Goal: Task Accomplishment & Management: Use online tool/utility

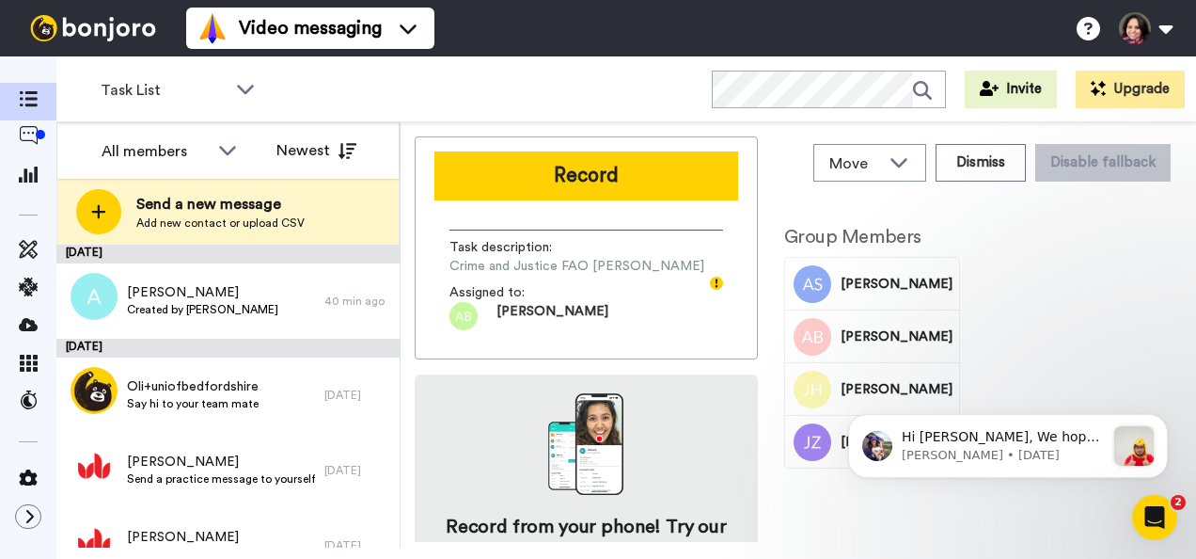
scroll to position [93, 0]
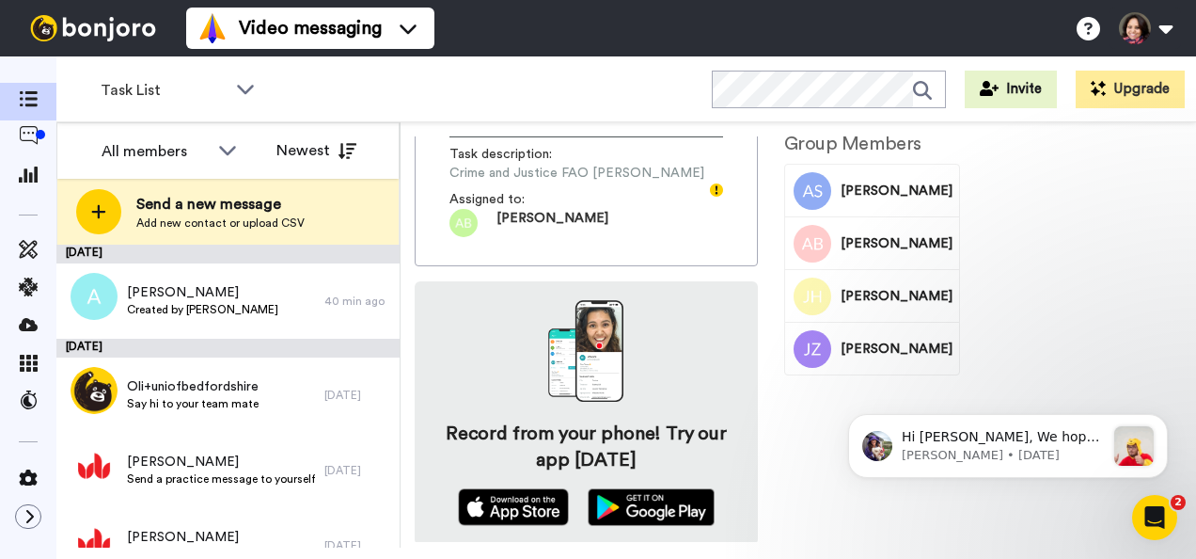
click at [865, 300] on div "Hi Jaya, We hope you and your customers have been having a great time with Bonj…" at bounding box center [1008, 360] width 346 height 235
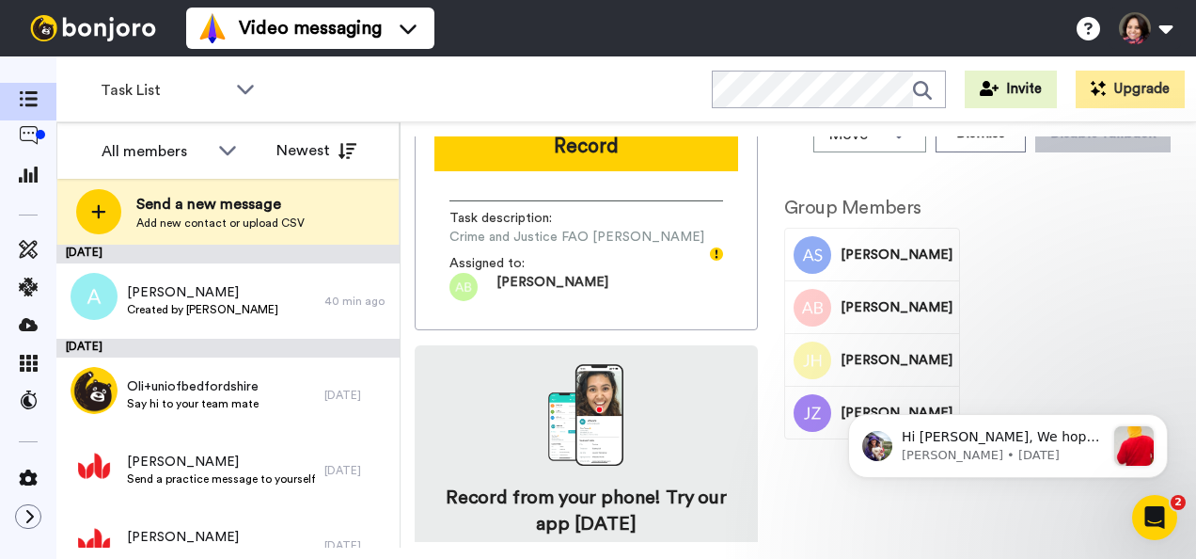
scroll to position [0, 0]
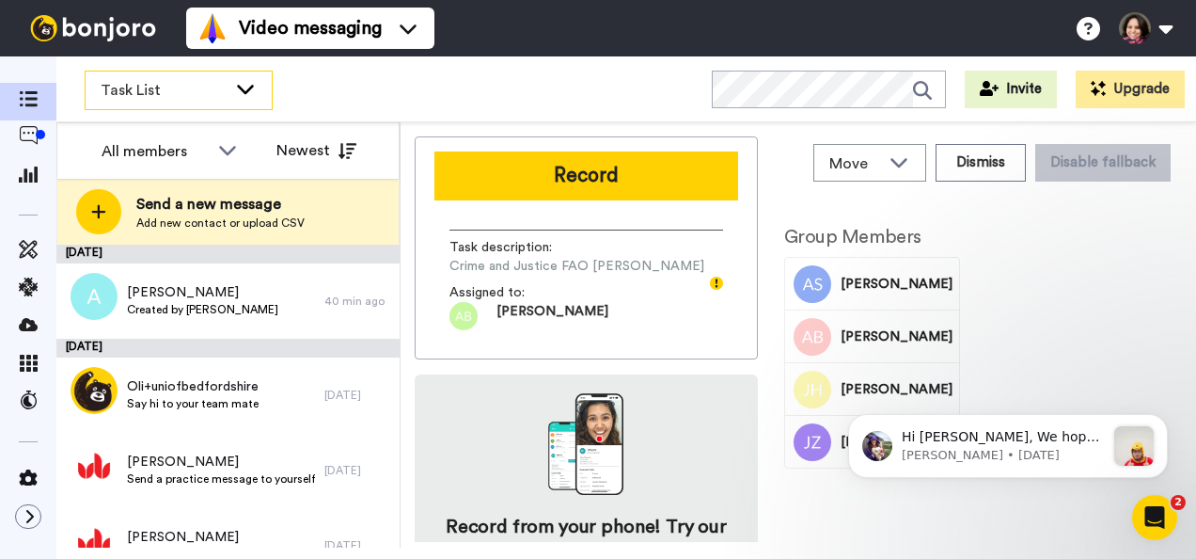
click at [243, 93] on icon at bounding box center [245, 88] width 23 height 19
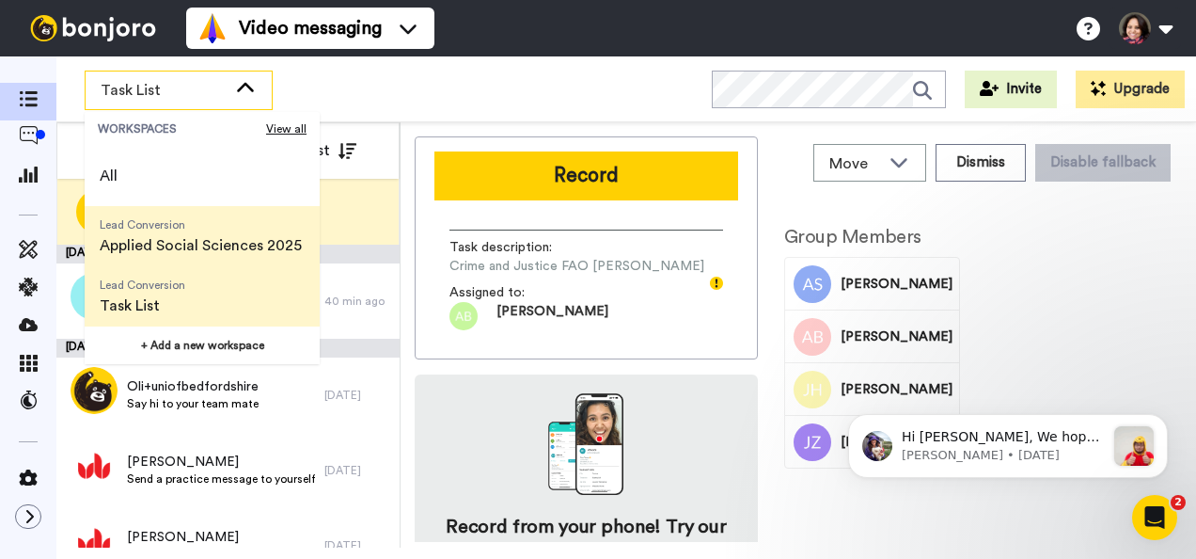
click at [242, 243] on span "Applied Social Sciences 2025" at bounding box center [201, 245] width 202 height 23
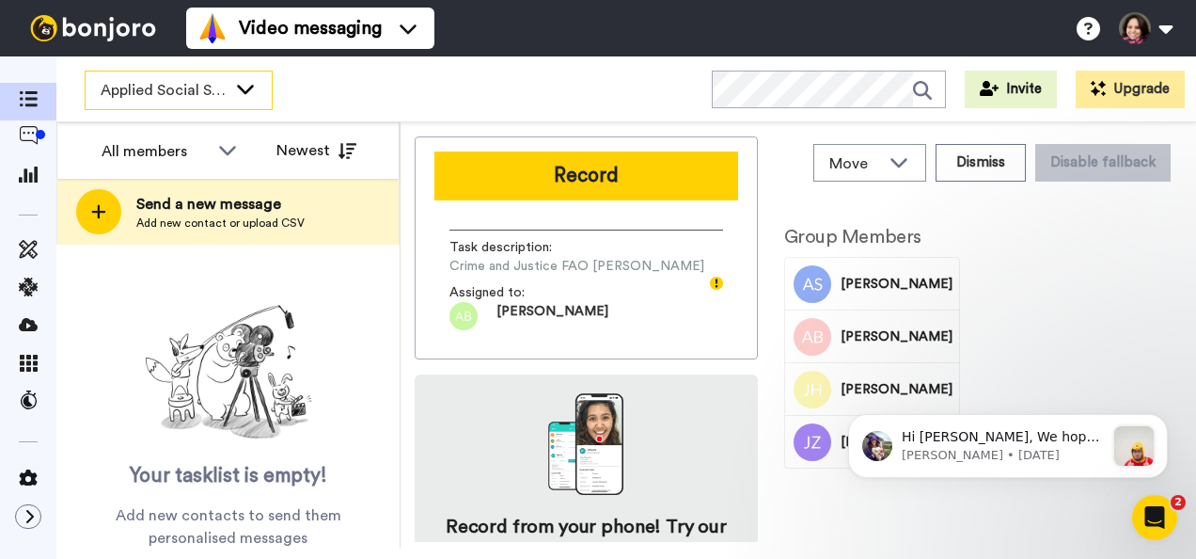
click at [237, 103] on div "Applied Social Sciences 2025" at bounding box center [179, 90] width 186 height 38
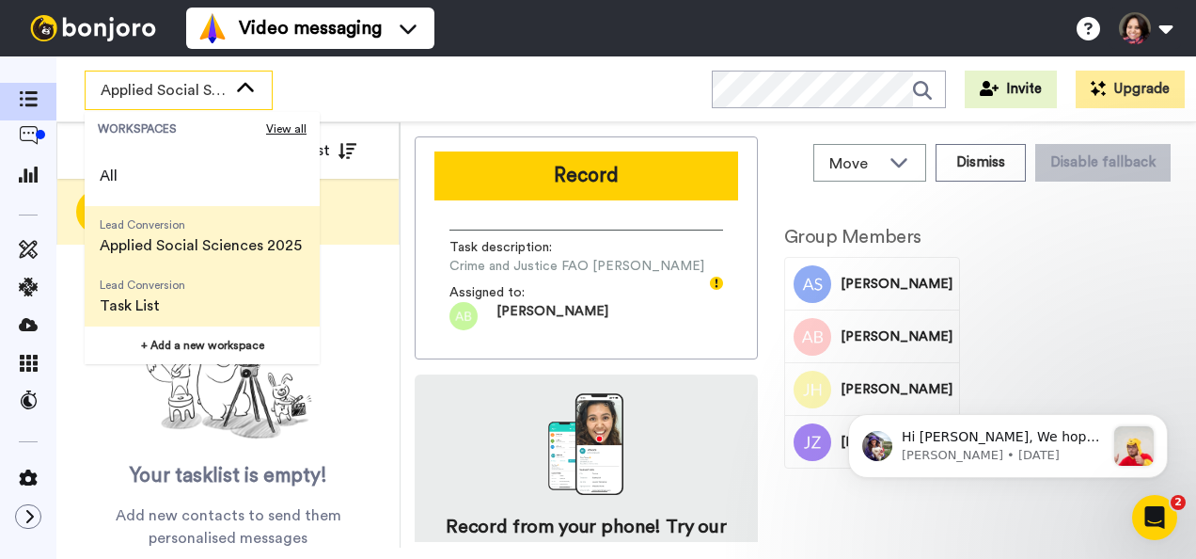
click at [199, 302] on span "Lead Conversion Task List" at bounding box center [143, 296] width 116 height 60
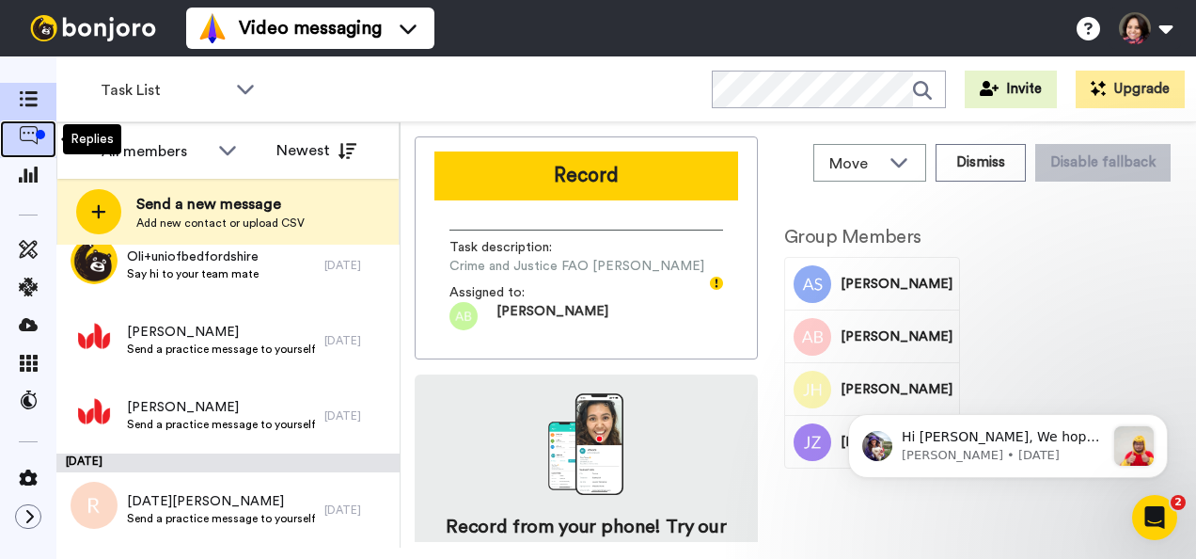
click at [45, 149] on div at bounding box center [28, 139] width 56 height 26
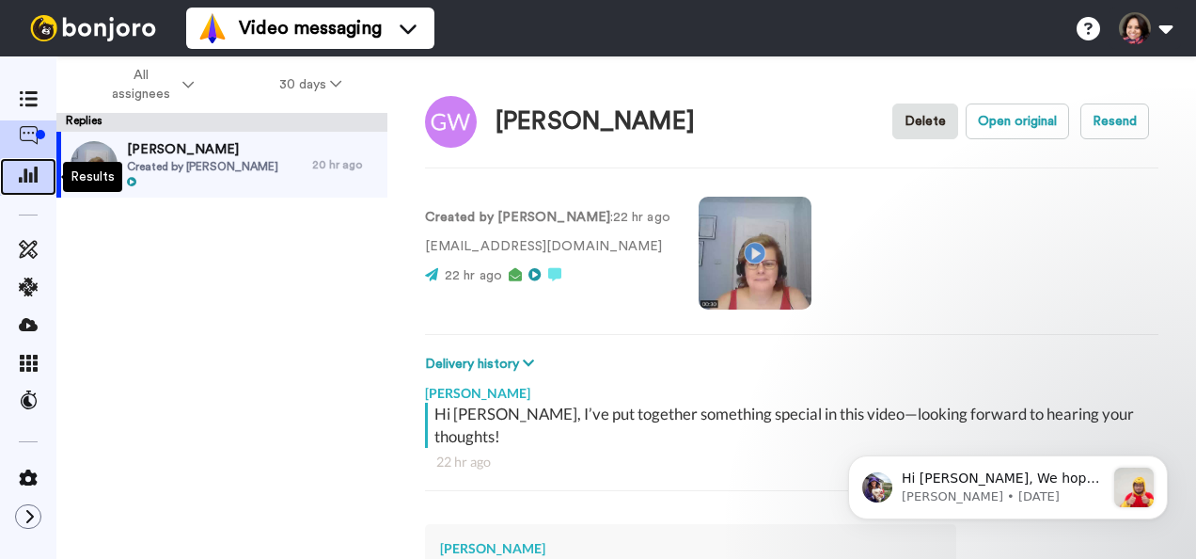
click at [31, 185] on span at bounding box center [28, 176] width 56 height 19
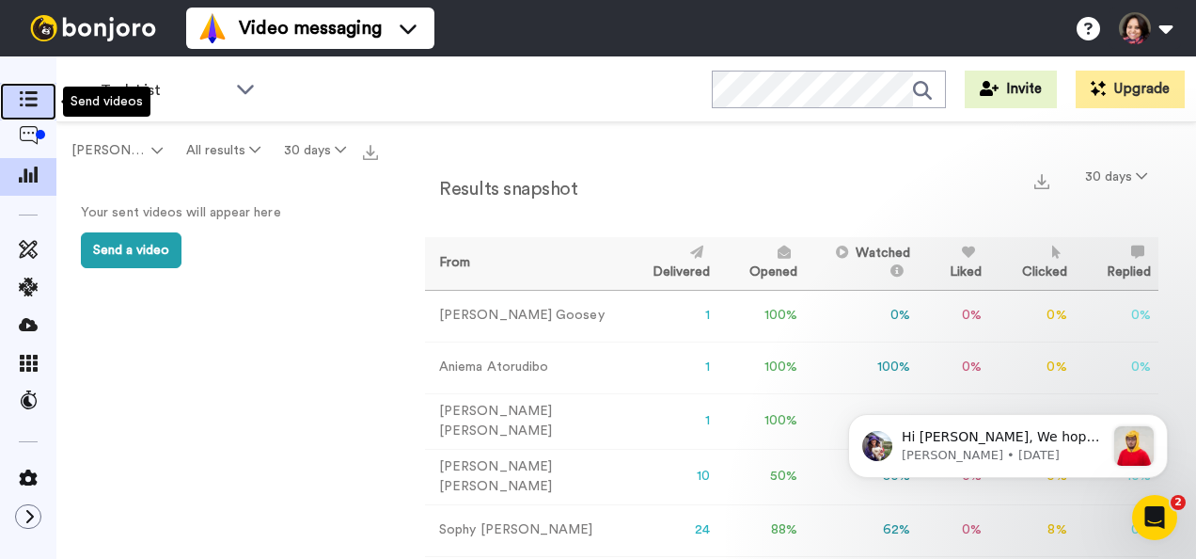
click at [28, 99] on icon at bounding box center [28, 99] width 19 height 16
